Goal: Transaction & Acquisition: Book appointment/travel/reservation

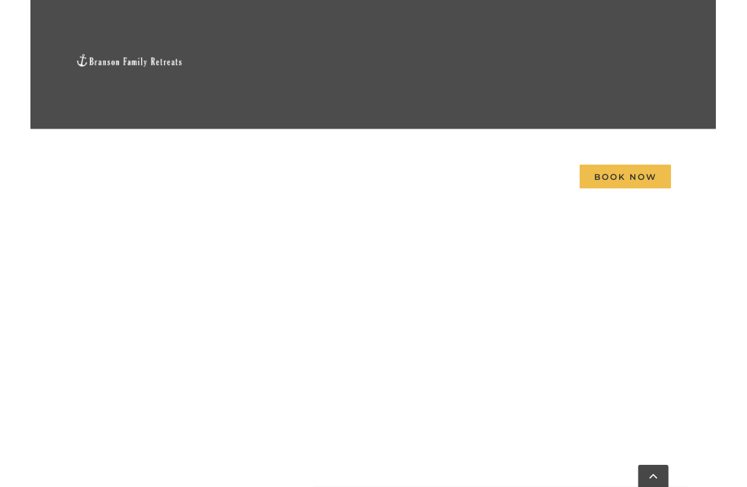
scroll to position [660, 0]
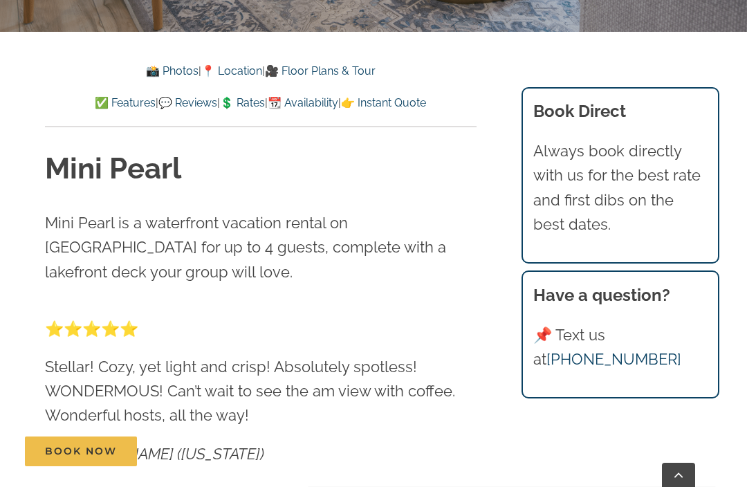
scroll to position [495, 0]
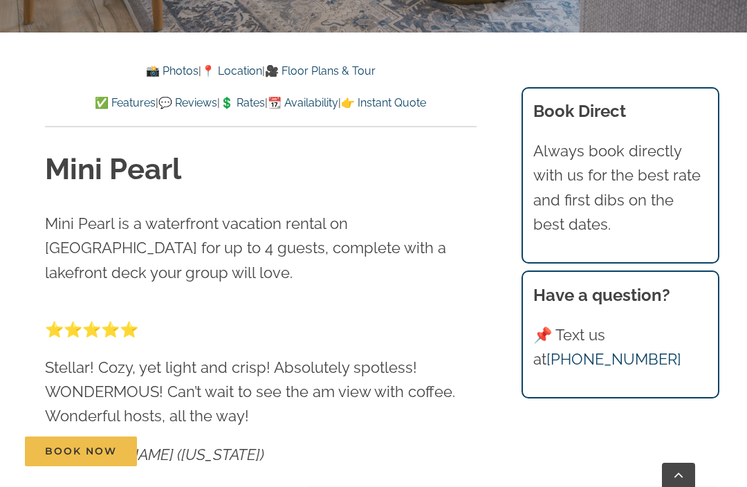
click at [246, 103] on link "💲 Rates" at bounding box center [242, 102] width 45 height 13
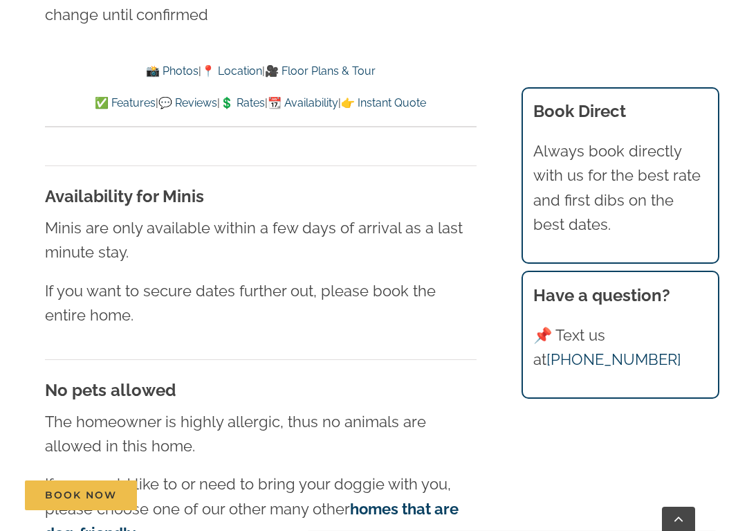
scroll to position [7311, 0]
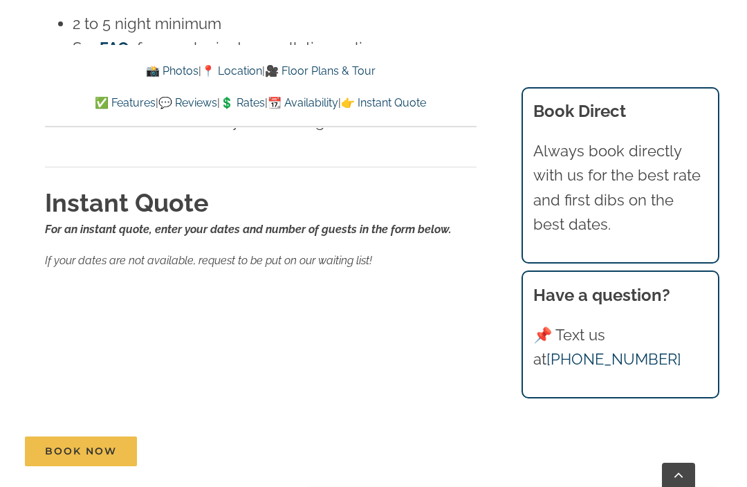
scroll to position [495, 0]
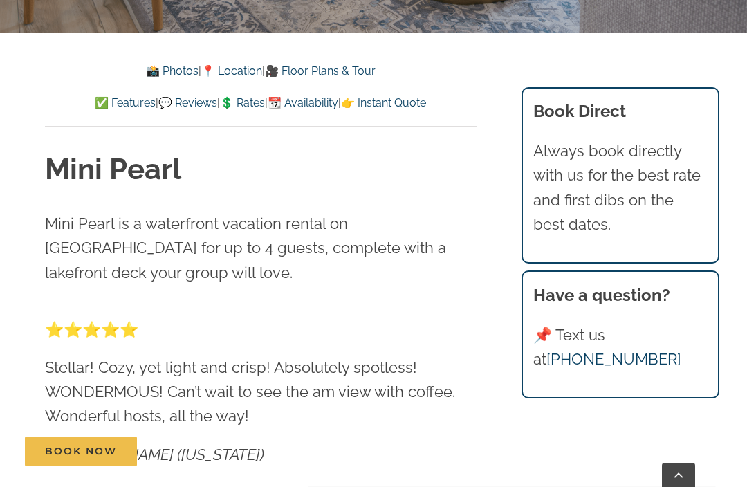
click at [313, 104] on link "📆 Availability" at bounding box center [303, 102] width 71 height 13
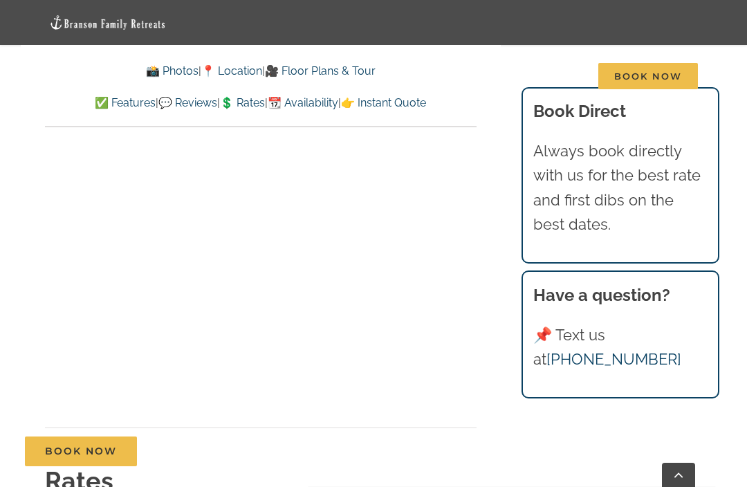
scroll to position [6913, 0]
click at [245, 101] on link "💲 Rates" at bounding box center [242, 102] width 45 height 13
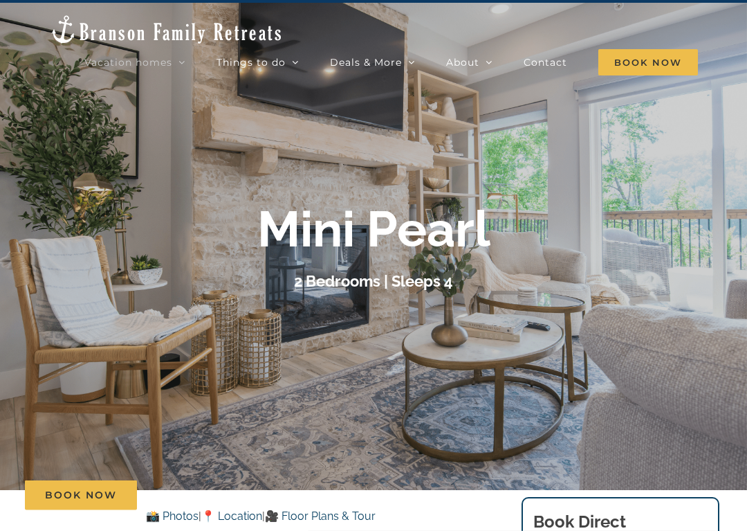
scroll to position [39, 0]
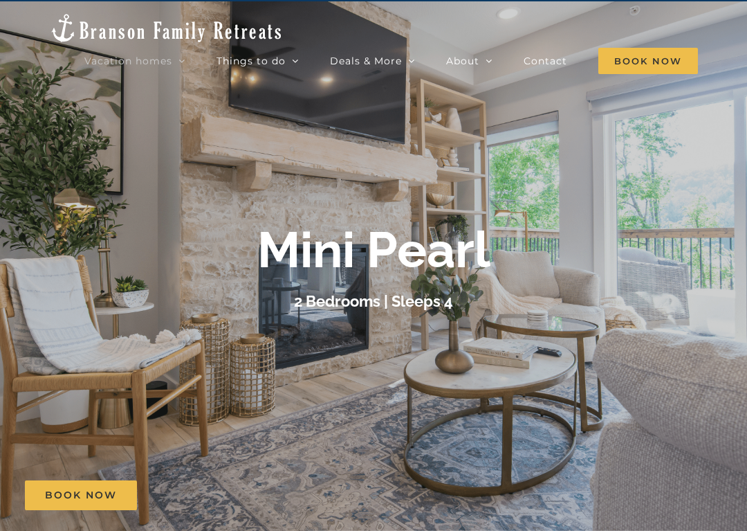
click at [394, 107] on span "🎟️ Free tickets" at bounding box center [375, 109] width 62 height 10
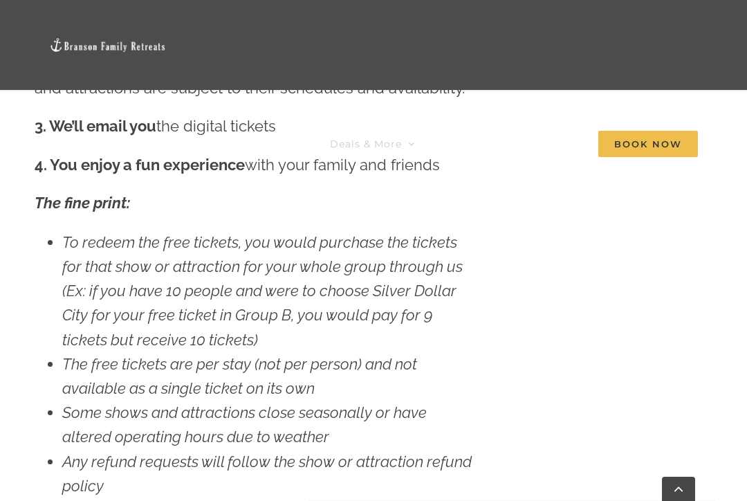
scroll to position [1595, 0]
